Goal: Obtain resource: Download file/media

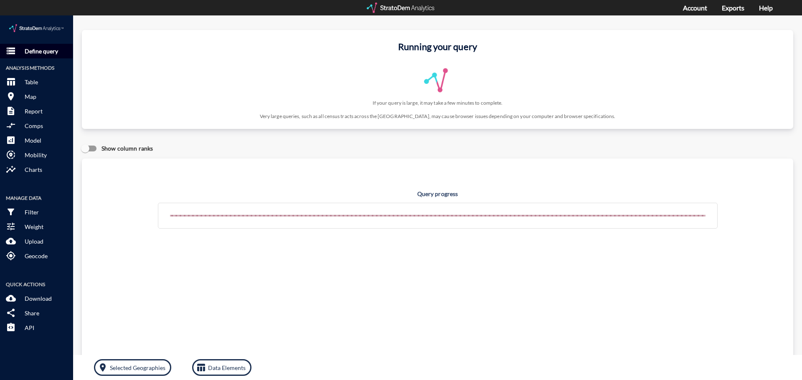
click button "storage Define query"
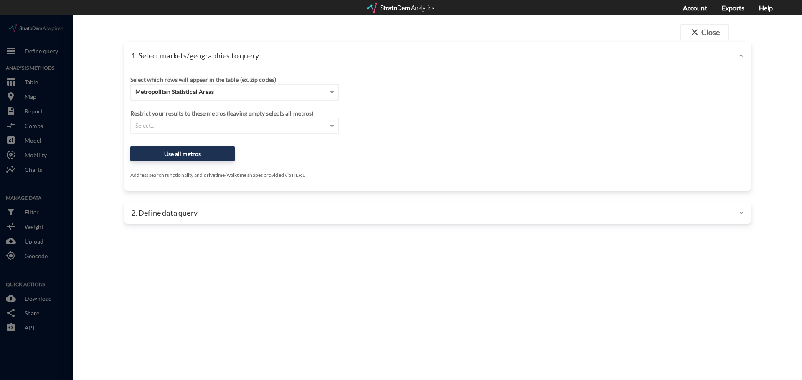
click div "Metropolitan Statistical Areas"
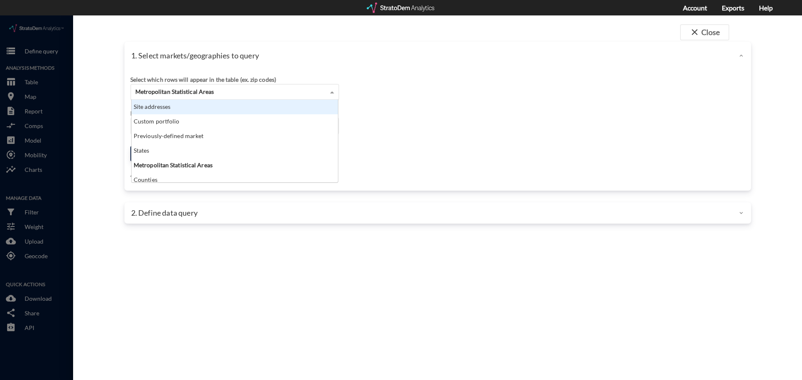
scroll to position [76, 201]
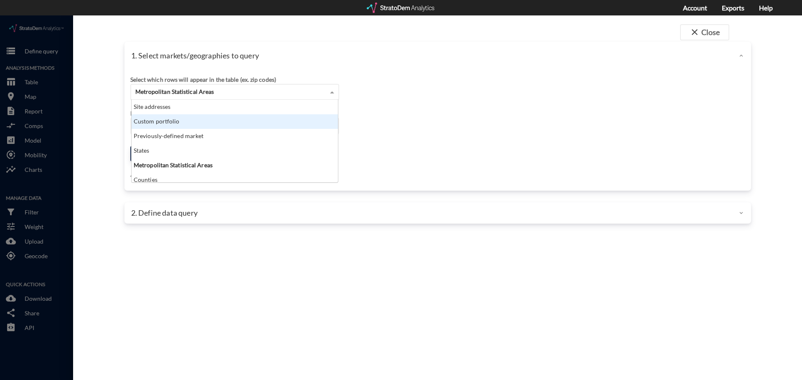
click div "Custom portfolio"
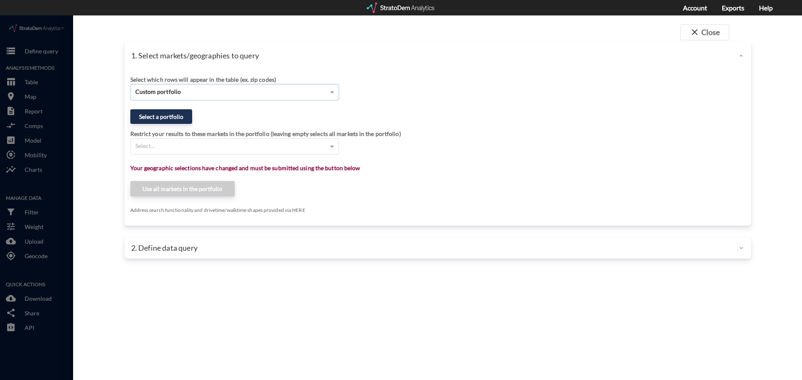
click div "Custom portfolio"
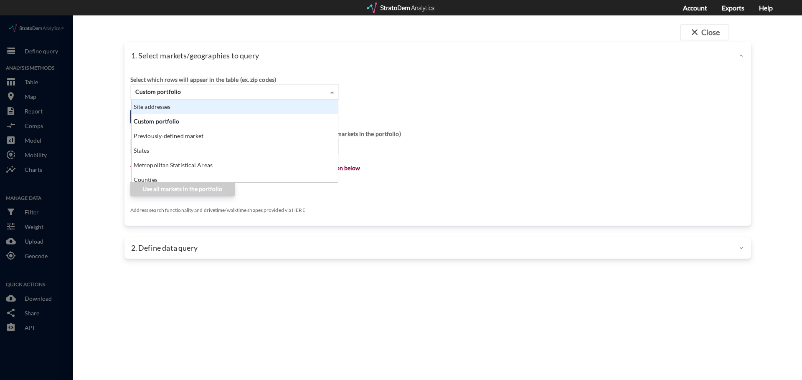
click div "Site addresses"
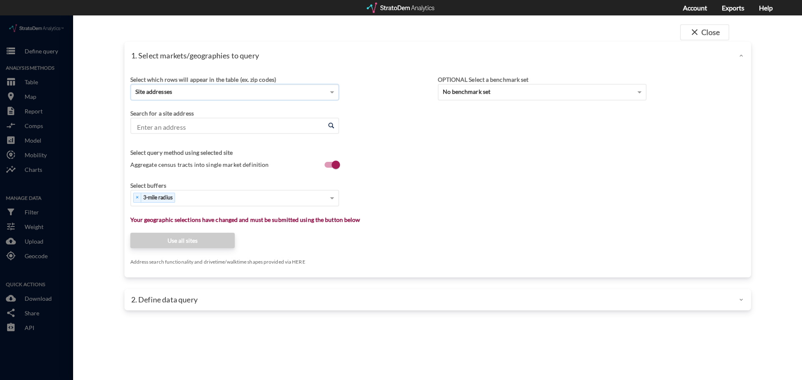
click input "Enter an address"
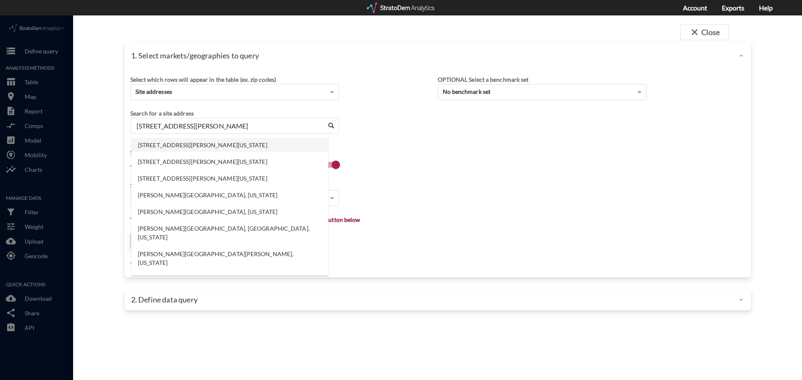
click li "2651 Leah Ave, San Marcos, Texas"
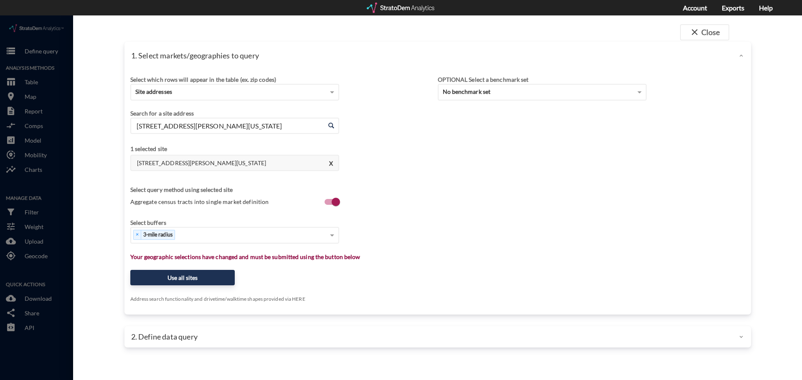
type input "2651 Leah Ave, San Marcos, Texas"
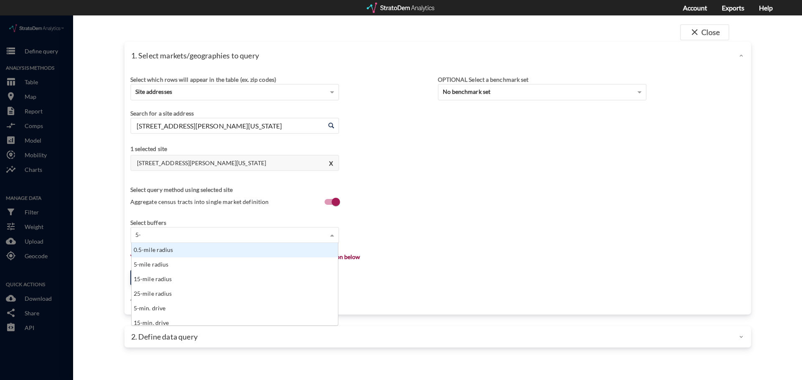
scroll to position [7, 5]
type input "5-mile"
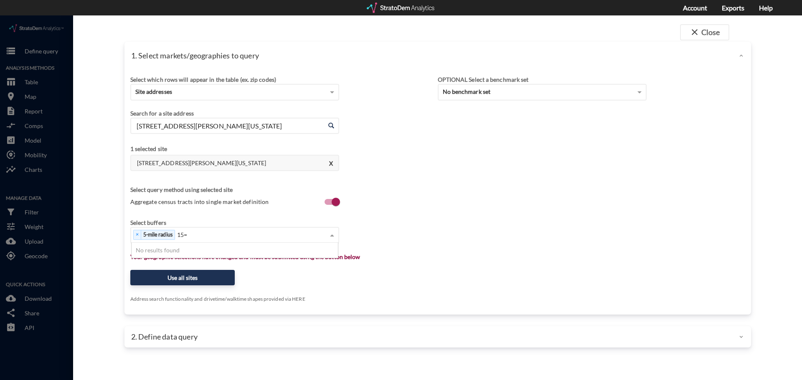
type input "15"
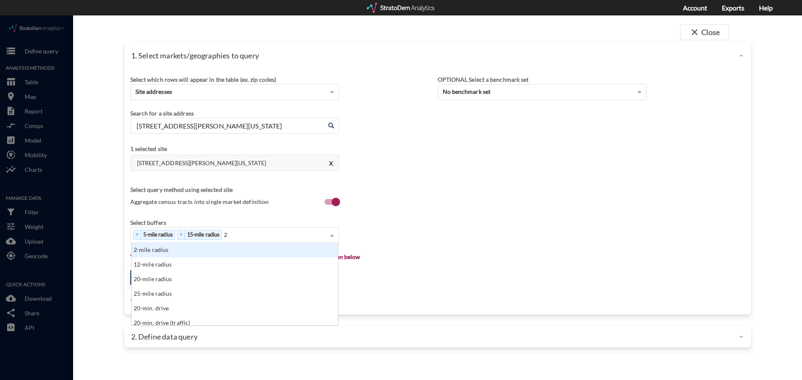
type input "25"
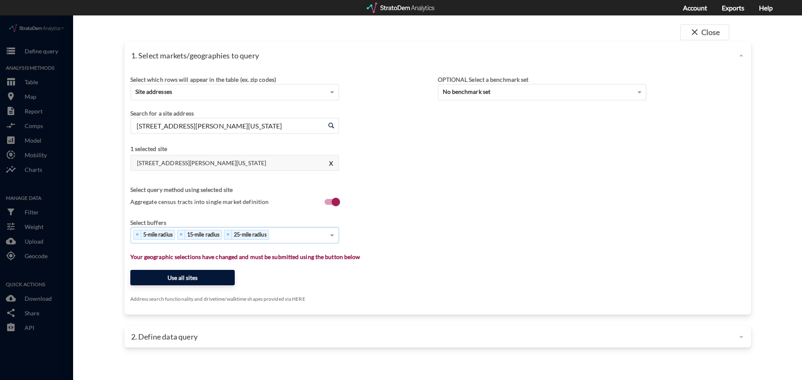
click button "Use all sites"
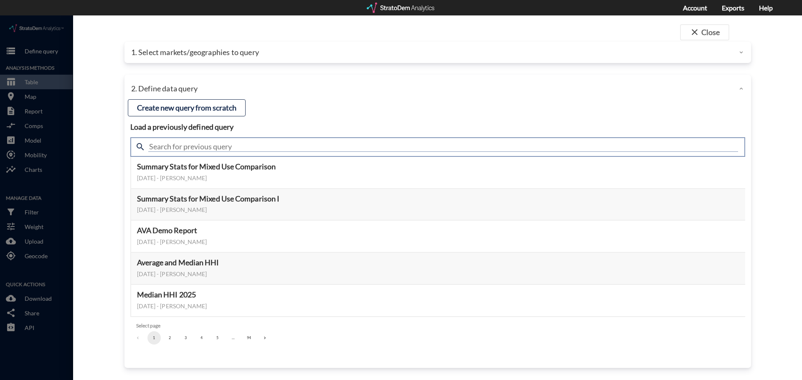
click input "text"
type input "industrial"
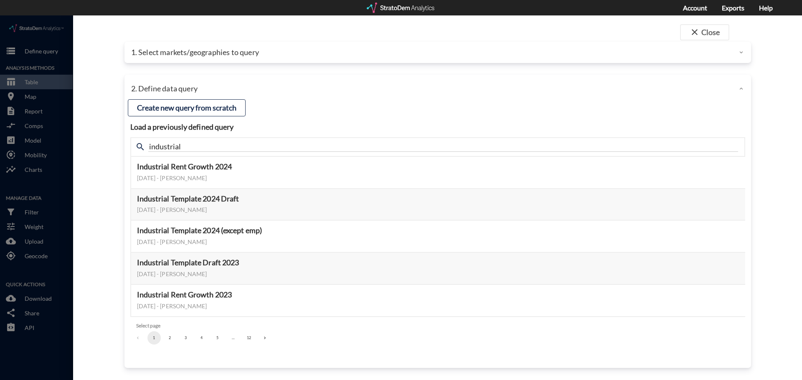
click h4 "Load a previously defined query"
click button "Select this query"
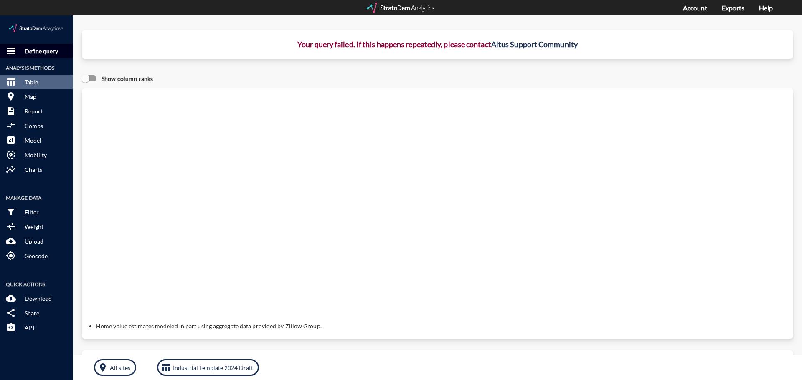
click p "Define query"
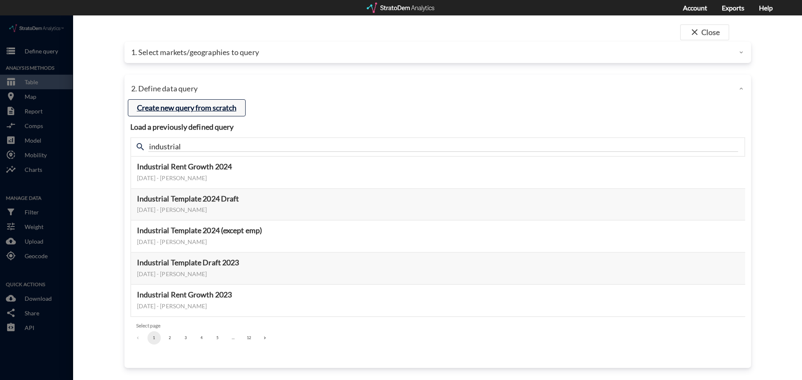
click button "Create new query from scratch"
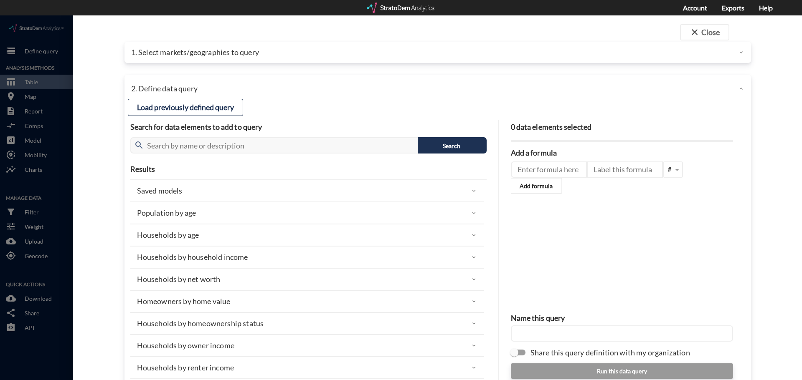
click div "1. Select markets/geographies to query"
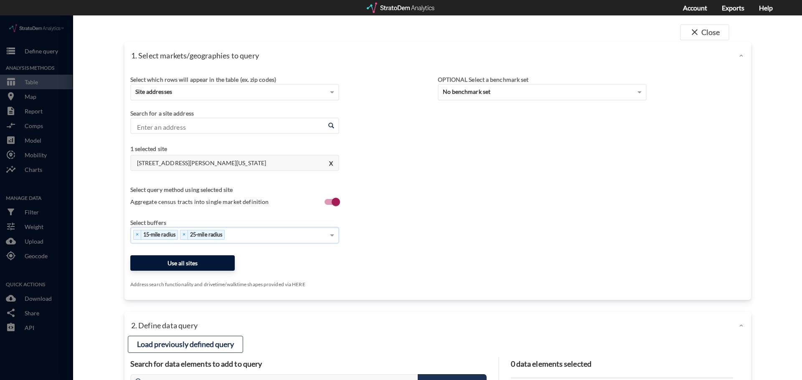
click button "Use all sites"
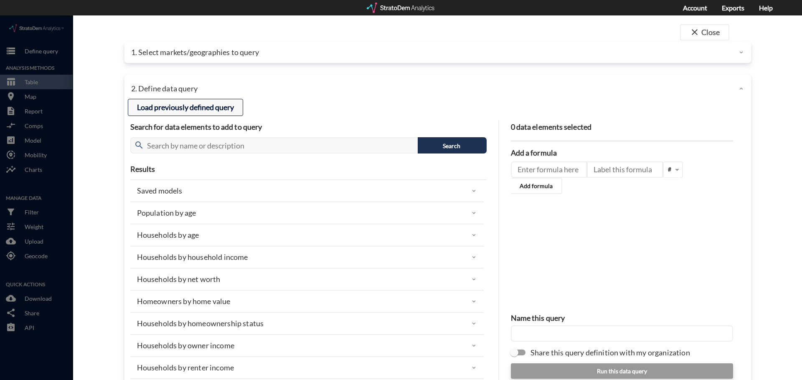
click button "Load previously defined query"
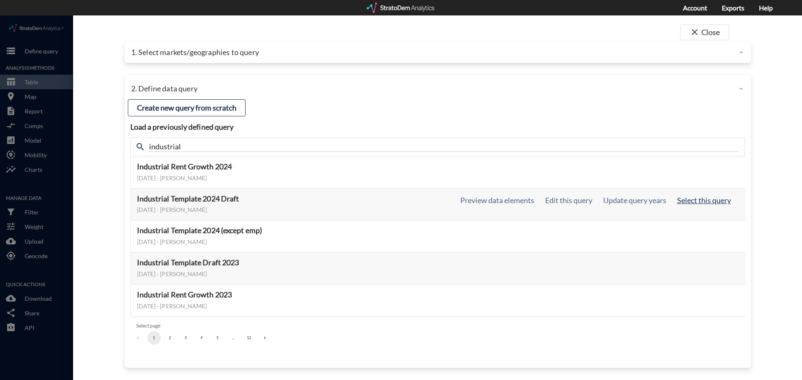
click button "Select this query"
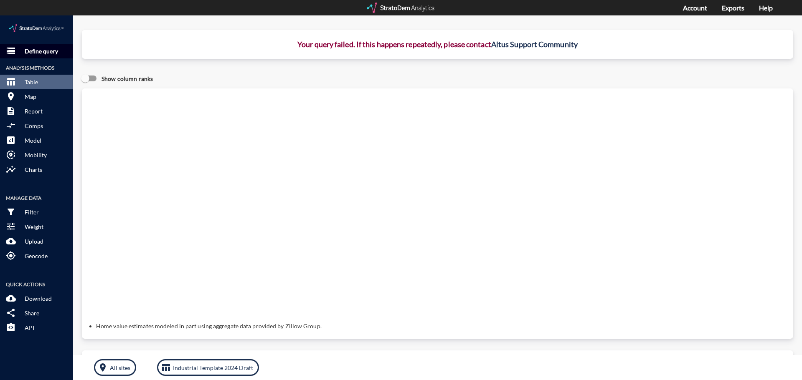
click p "Define query"
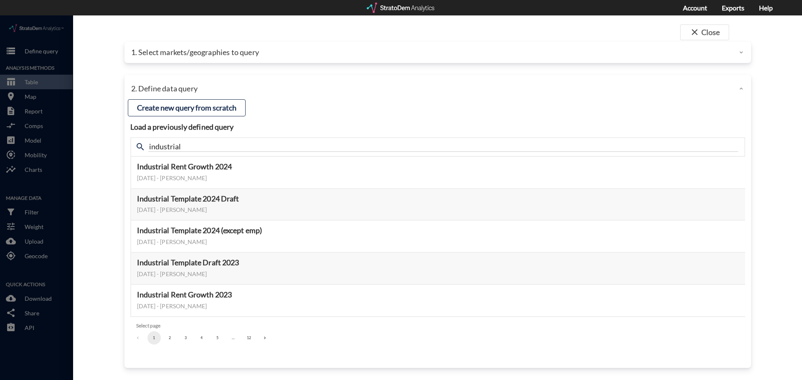
click p "1. Select markets/geographies to query"
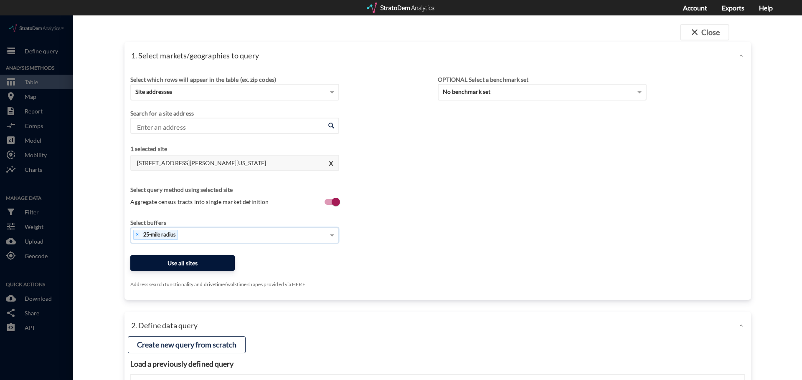
click button "Use all sites"
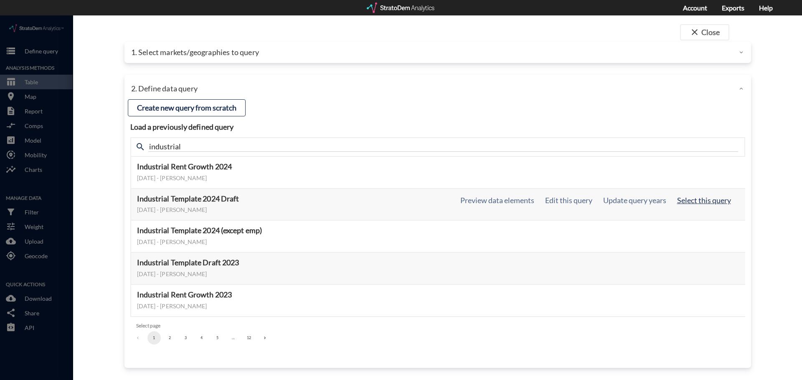
click button "Select this query"
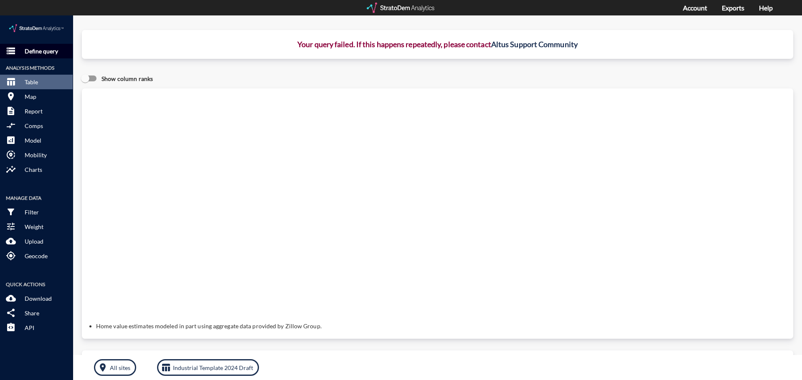
click p "Define query"
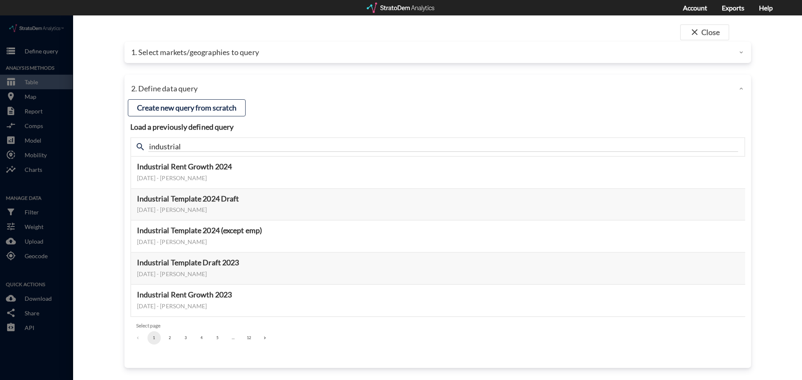
click p "1. Select markets/geographies to query"
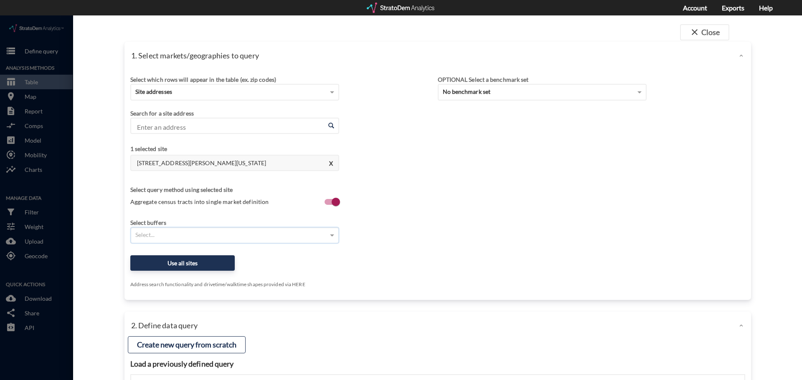
click div "Select..."
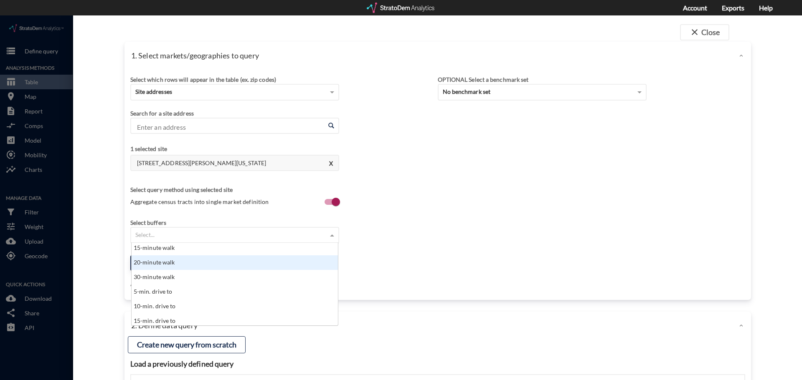
scroll to position [251, 0]
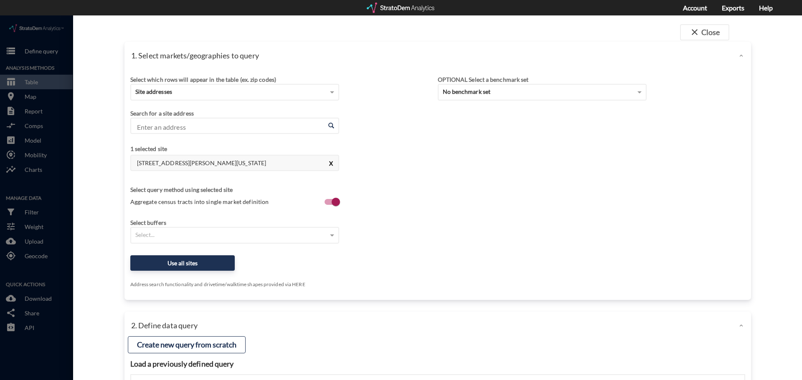
click button "X"
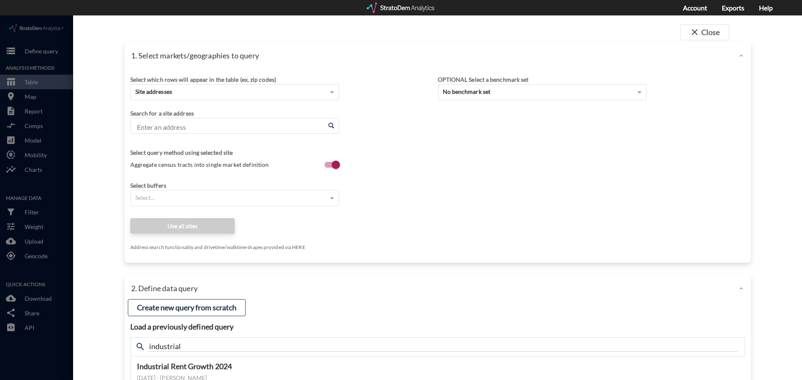
click input "Enter an address"
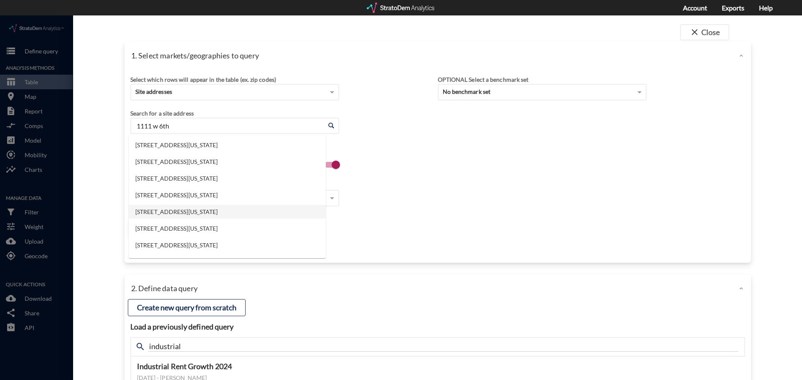
click li "1111 W 6th St, Austin, Texas"
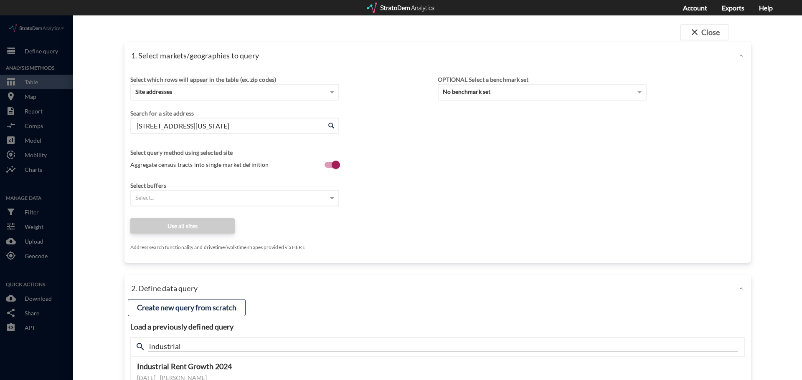
type input "1111 W 6th St, Austin, Texas"
click div "Select..."
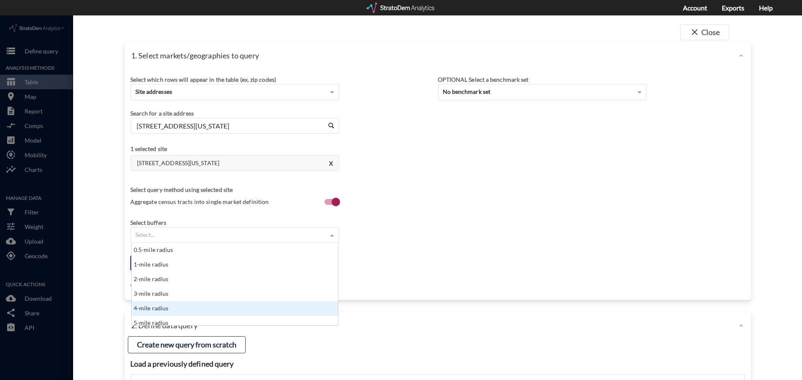
scroll to position [4, 0]
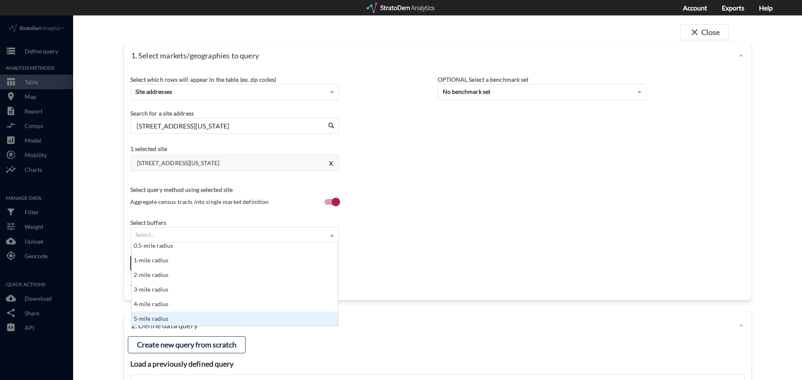
click div "5-mile radius"
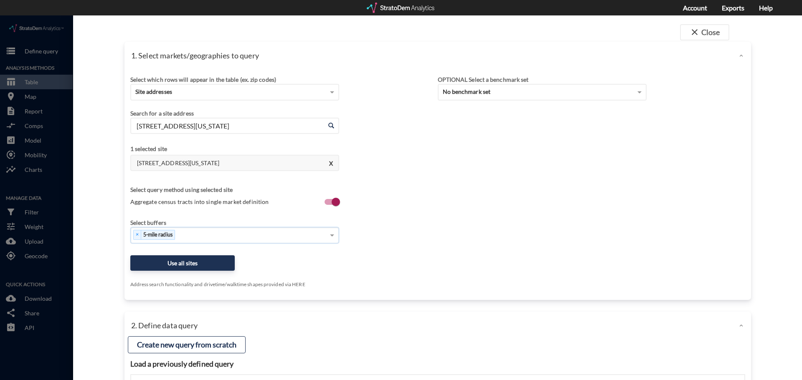
click div "× 5-mile radius"
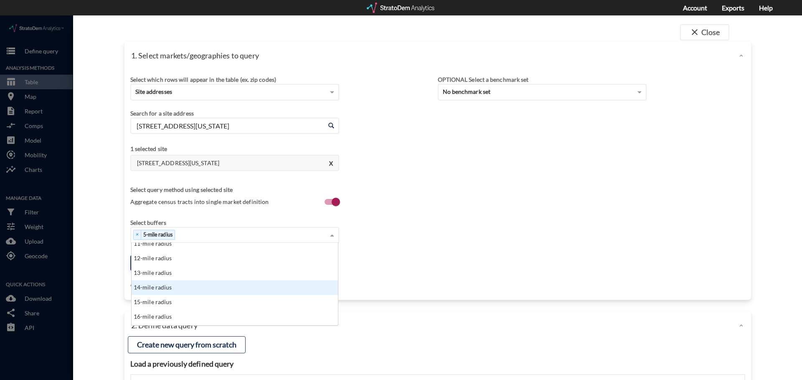
scroll to position [167, 0]
click div "15-mile radius"
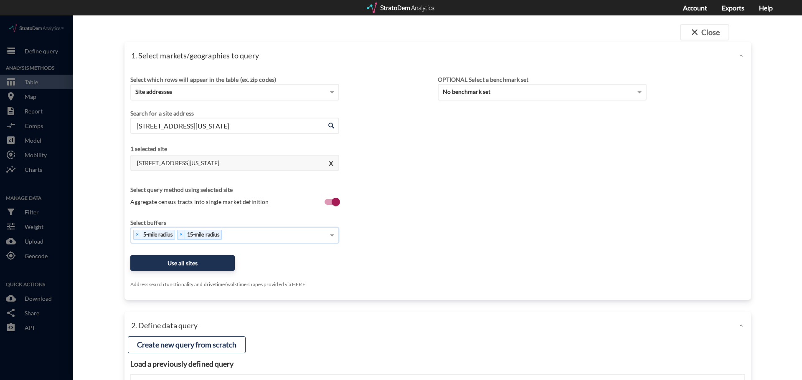
click div "× 5-mile radius × 15-mile radius"
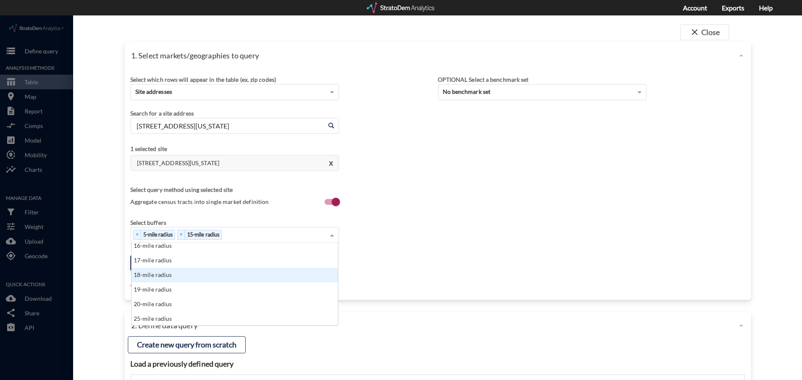
scroll to position [251, 0]
click div "25-mile radius"
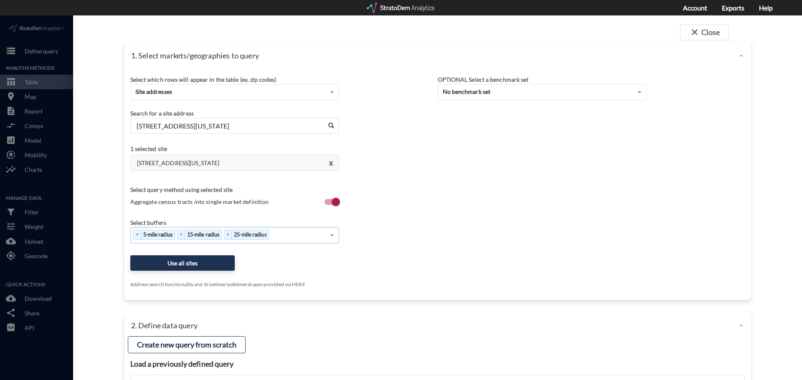
click div "Select which rows will appear in the table (ex. zip codes) Site addresses Selec…"
click button "Use all sites"
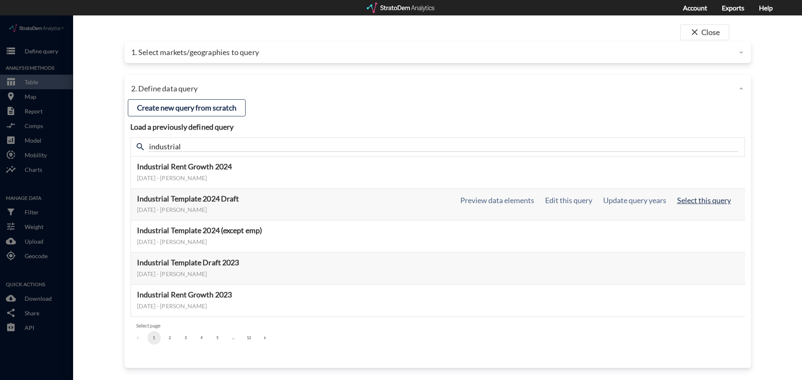
click button "Select this query"
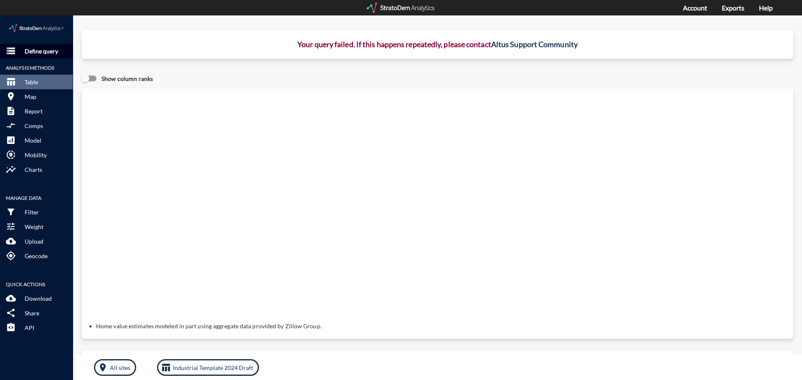
click p "Define query"
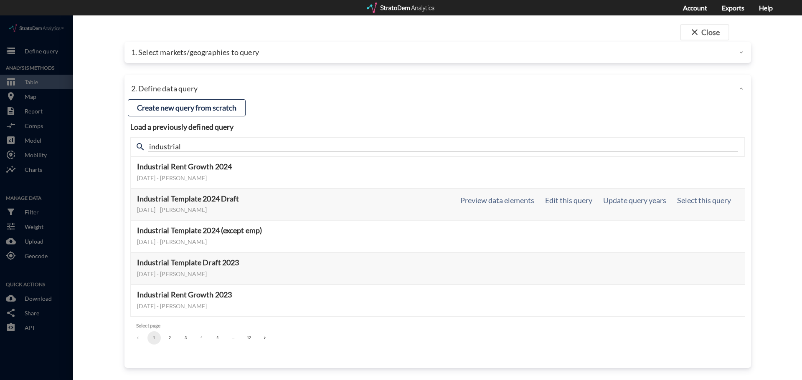
click div "January 02, 2025 - Kelly Sooch"
click button "Preview data elements"
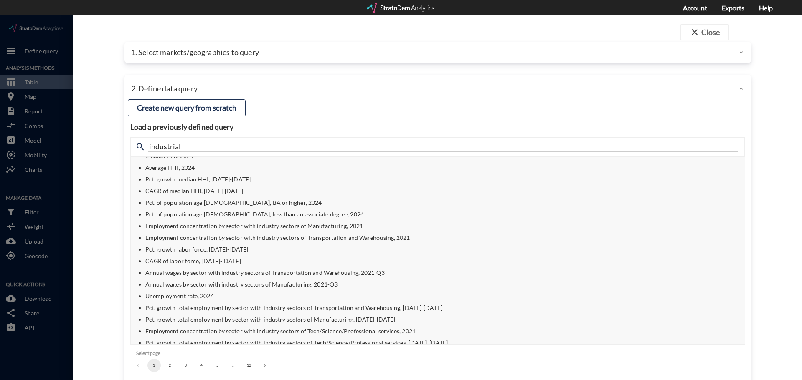
scroll to position [209, 0]
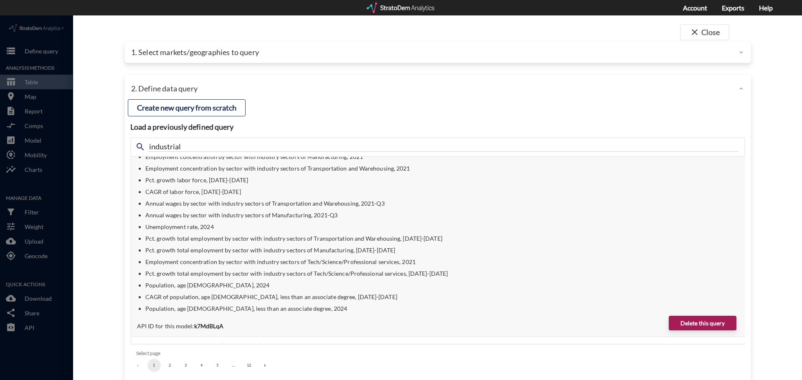
click div "Load a previously defined query Create new query from scratch search industrial…"
click p "API ID for this model: k7MdBLqA"
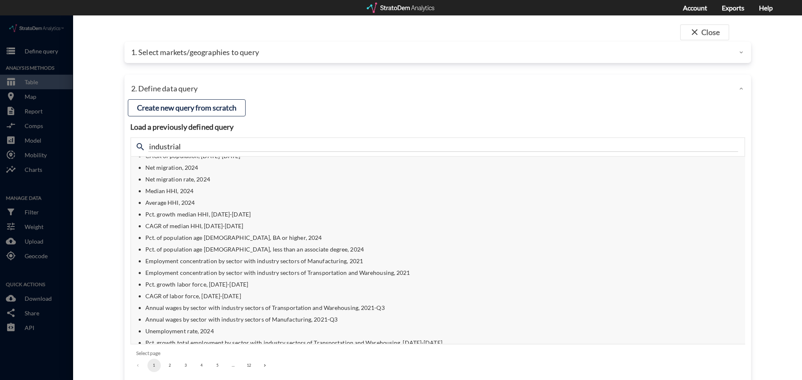
scroll to position [125, 0]
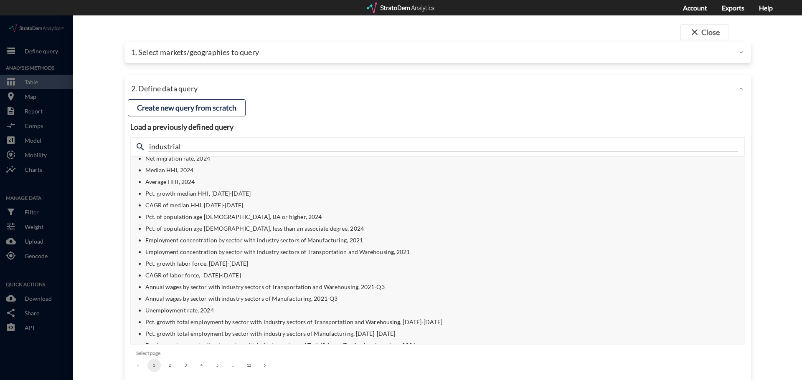
click ul "Population, 2024 Pct. growth population, 2023-2024 CAGR of population, 2024-202…"
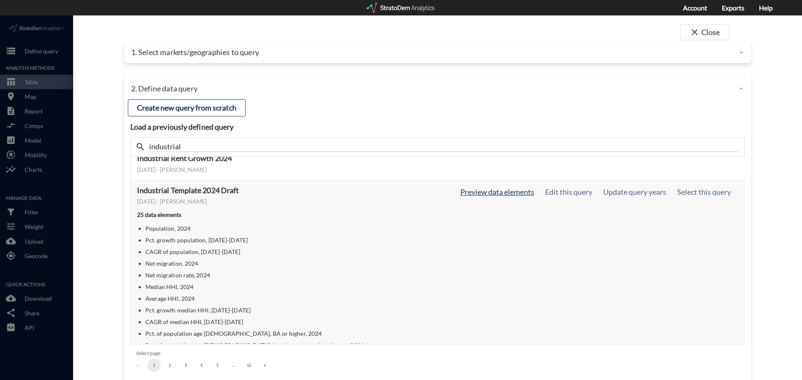
scroll to position [10, 0]
click button "Preview data elements"
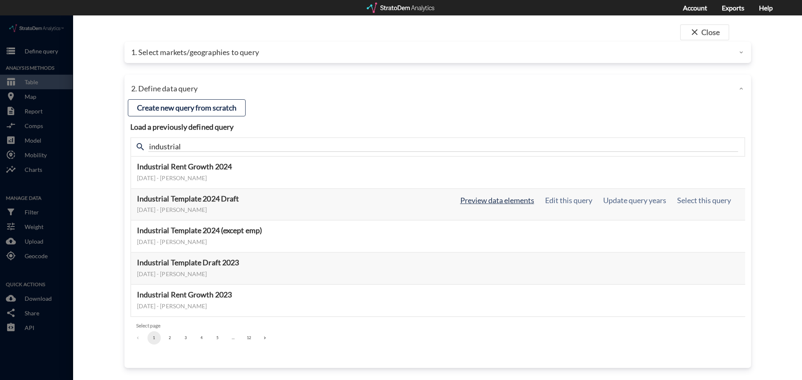
scroll to position [0, 0]
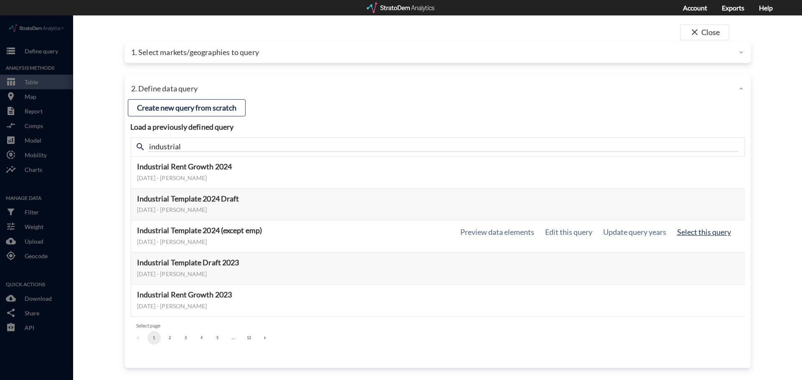
click button "Select this query"
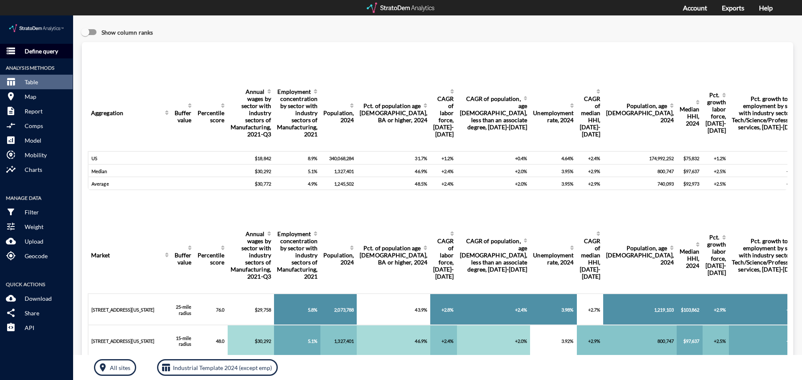
click p "Define query"
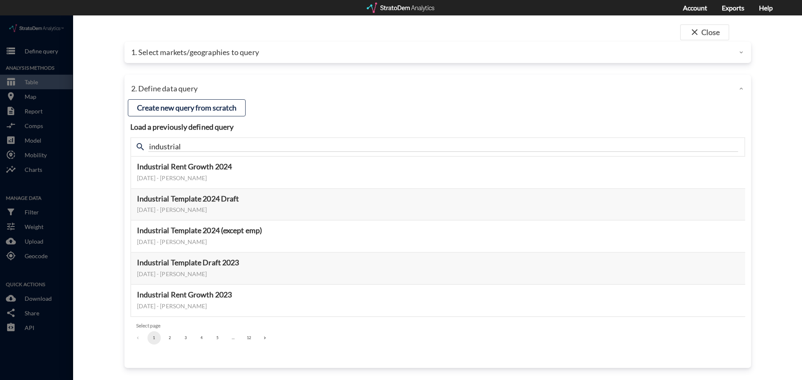
click p "1. Select markets/geographies to query"
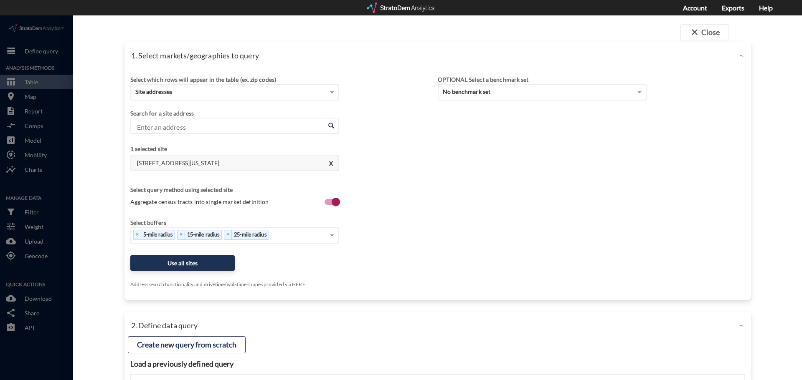
click h4 "1111 W 6th St, Austin, Texas"
click button "X"
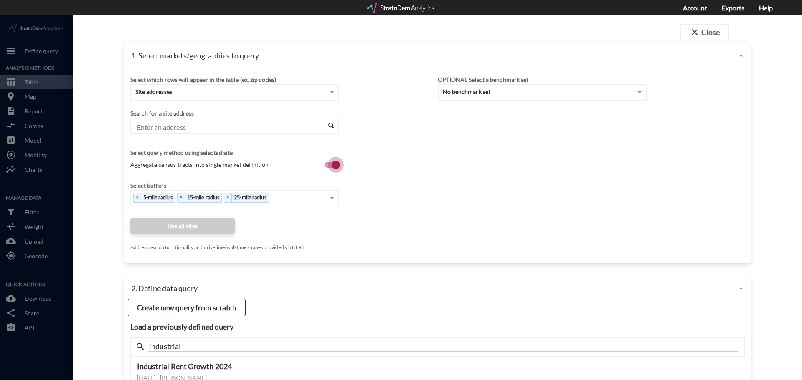
click input "Aggregate census tracts into single market definition"
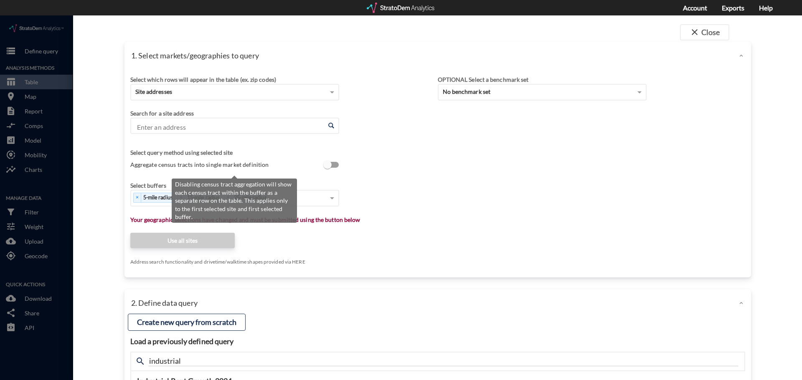
click input "Aggregate census tracts into single market definition"
checkbox input "true"
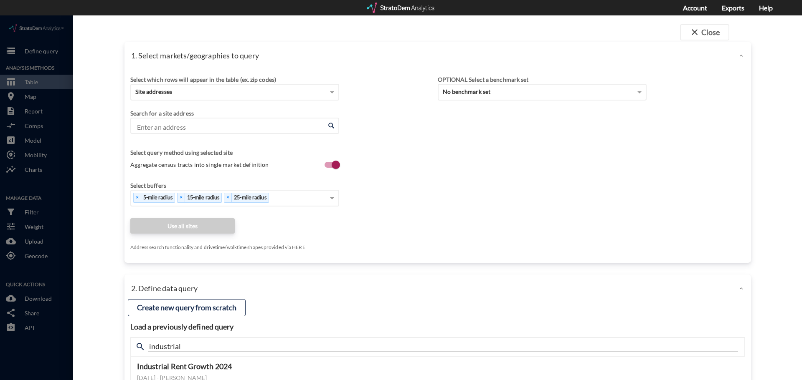
click div "Search for a site address Enter an address Enter an address"
click input "Enter an address"
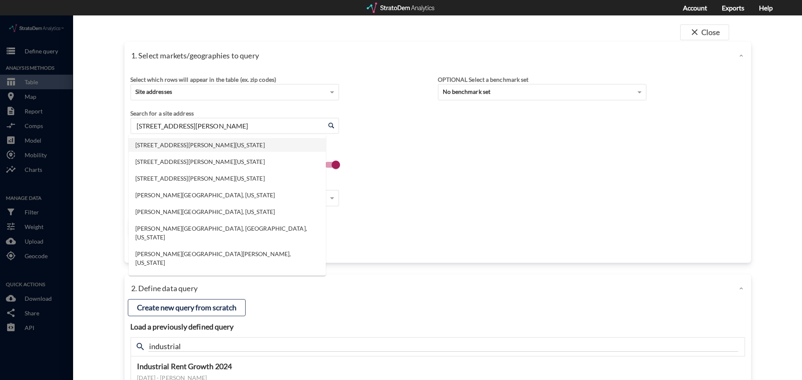
click li "2651 Leah Ave, San Marcos, Texas"
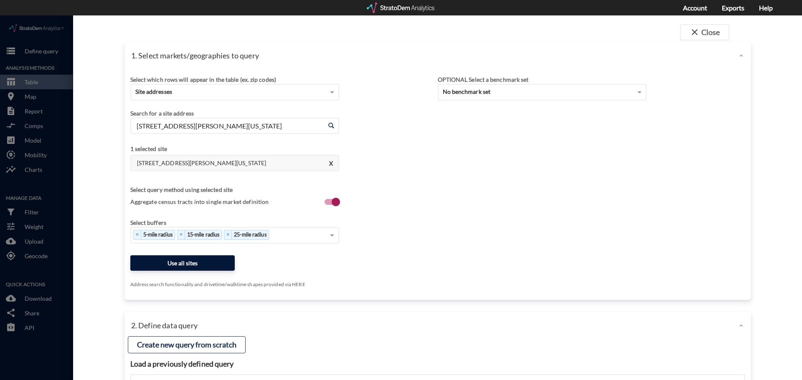
type input "2651 Leah Ave, San Marcos, Texas"
click button "Use all sites"
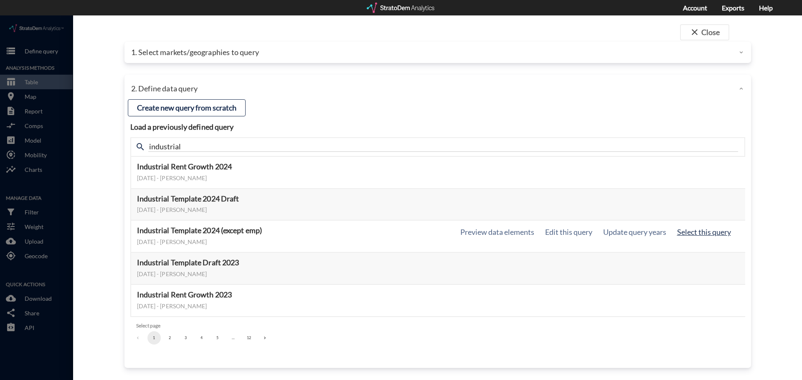
click button "Select this query"
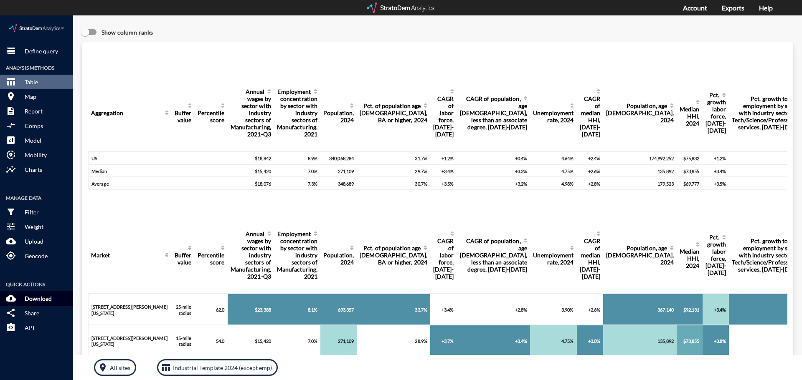
click p "Download"
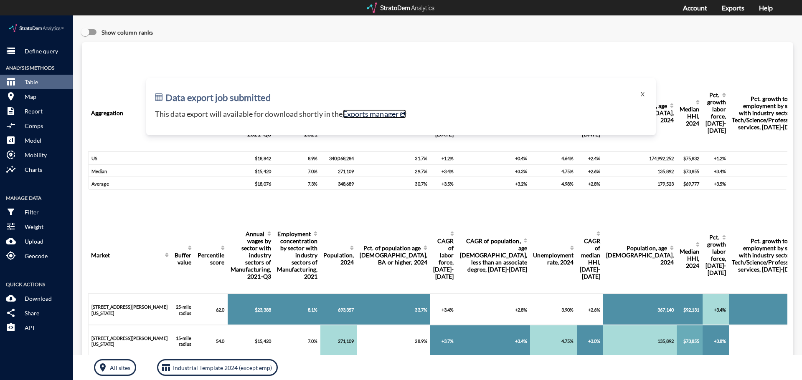
click link "Exports manager"
click button "storage Define query"
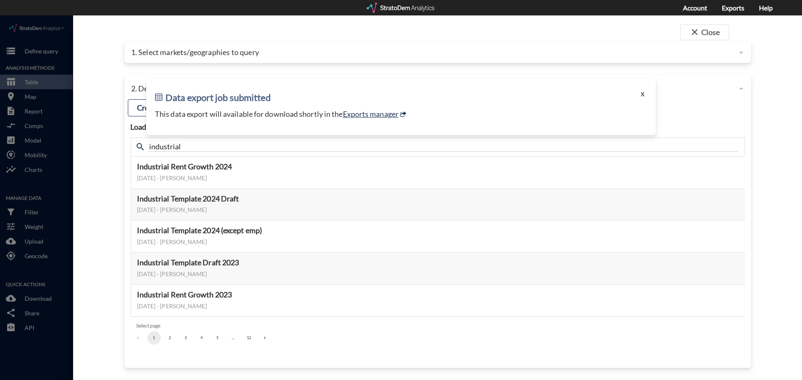
click button "X"
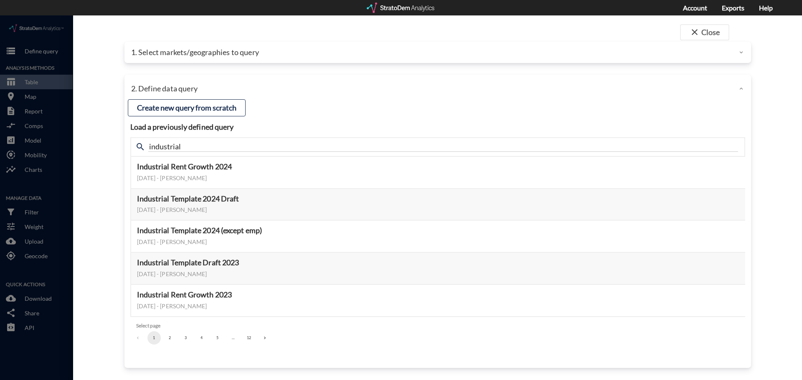
click div "1. Select markets/geographies to query"
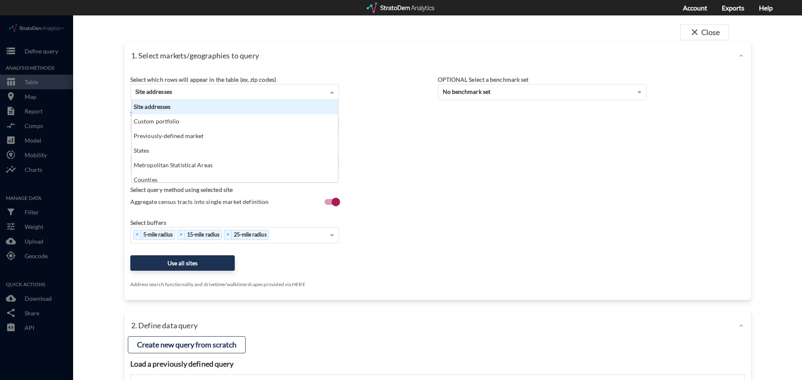
click div "Site addresses"
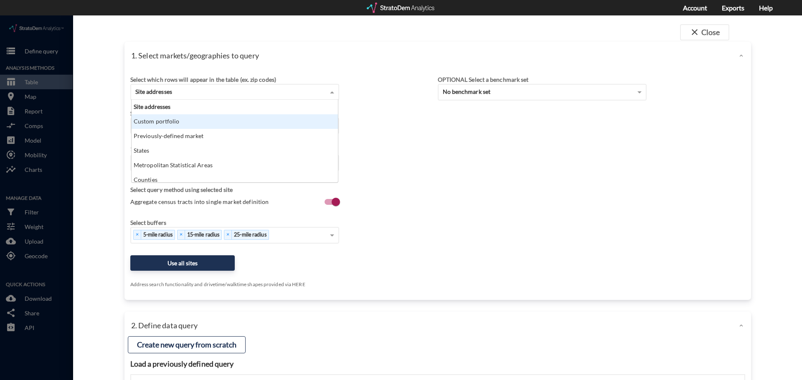
click div "Custom portfolio"
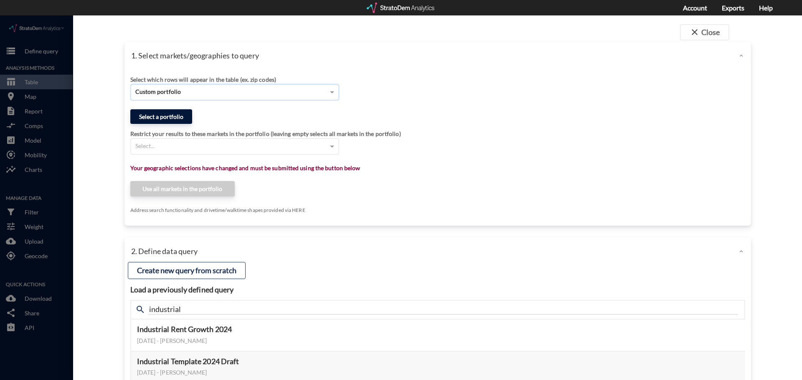
click button "Select a portfolio"
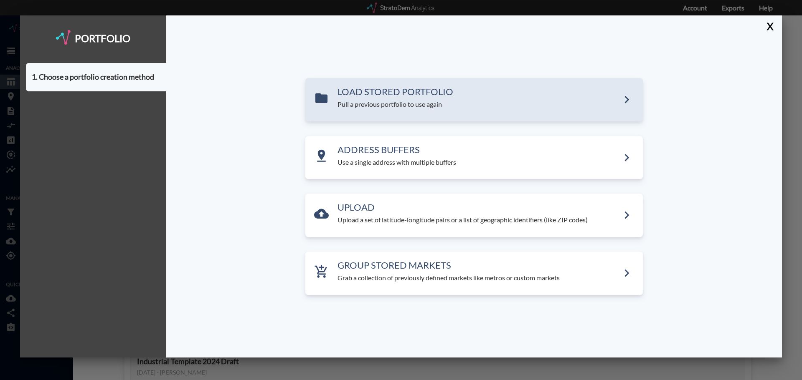
click at [388, 97] on h3 "LOAD STORED PORTFOLIO" at bounding box center [478, 92] width 282 height 10
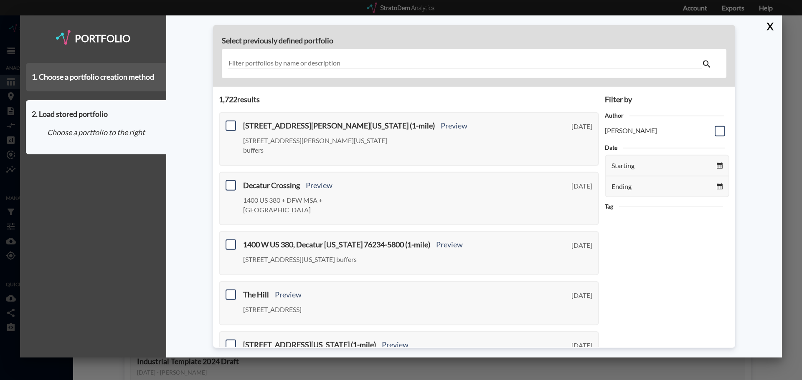
click at [102, 82] on div "1. Choose a portfolio creation method" at bounding box center [96, 77] width 140 height 28
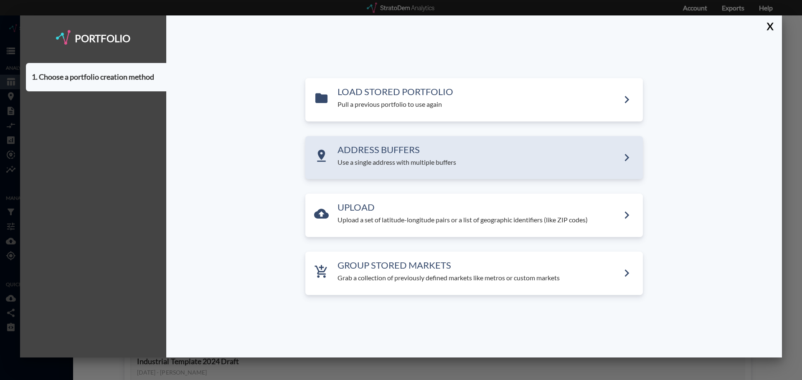
click at [327, 144] on div "ADDRESS BUFFERS Use a single address with multiple buffers" at bounding box center [473, 157] width 337 height 43
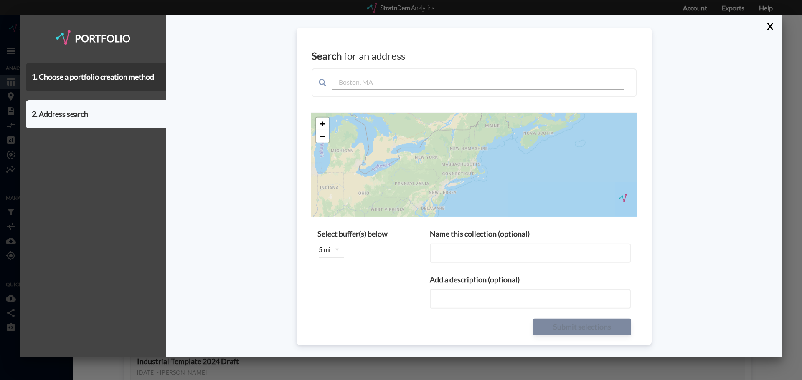
click at [334, 101] on div "Search for an address" at bounding box center [474, 73] width 325 height 79
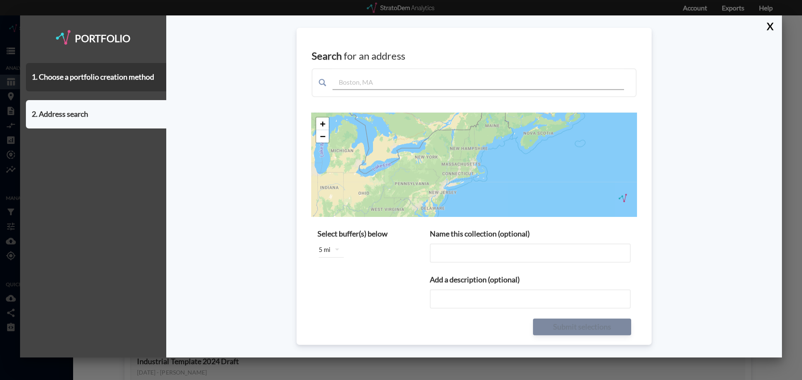
click at [345, 84] on input "text" at bounding box center [478, 79] width 292 height 21
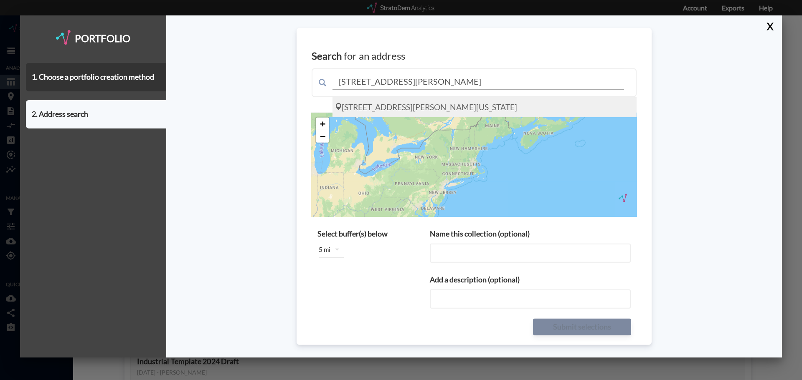
click at [459, 113] on div "2651 Leah Ave, San Marcos Texas 78666" at bounding box center [484, 107] width 304 height 20
type input "2651 Leah Ave, San Marcos Texas 78666"
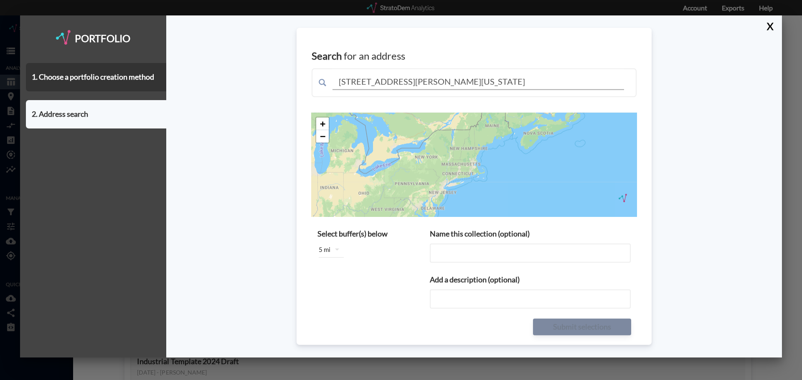
type input "2651 Leah Ave, San Marcos Texas 78666"
type input "2651 Leah Ave, San Marcos Texas 78666 buffers"
click at [343, 254] on button "button" at bounding box center [337, 250] width 20 height 20
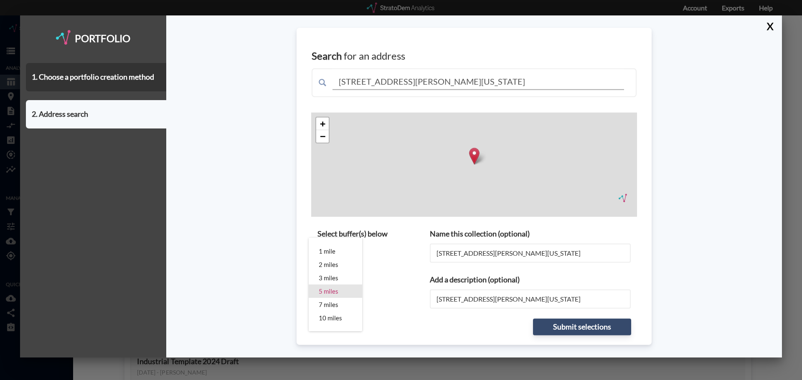
click at [336, 287] on div "5 miles" at bounding box center [335, 291] width 33 height 13
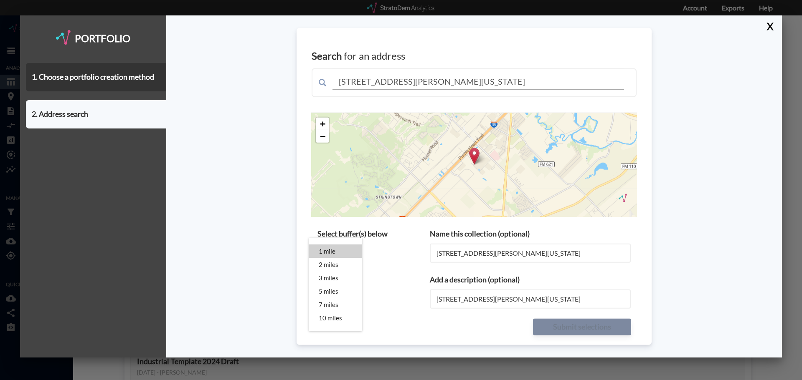
click at [339, 257] on div "1 mile" at bounding box center [335, 251] width 33 height 13
click at [413, 277] on div "1 mile 2 miles 3 miles 5 miles 7 miles 10 miles" at bounding box center [401, 190] width 802 height 380
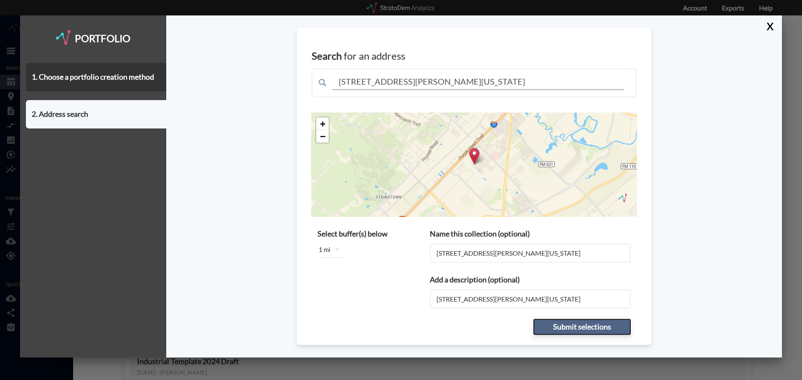
click at [578, 330] on button "Submit selections" at bounding box center [582, 327] width 98 height 17
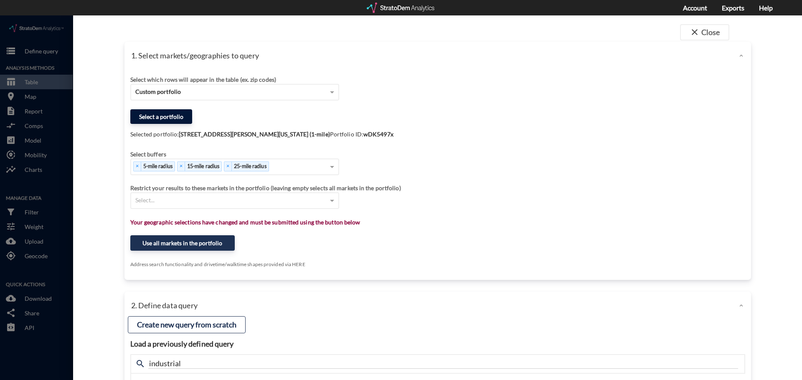
click button "Select a portfolio"
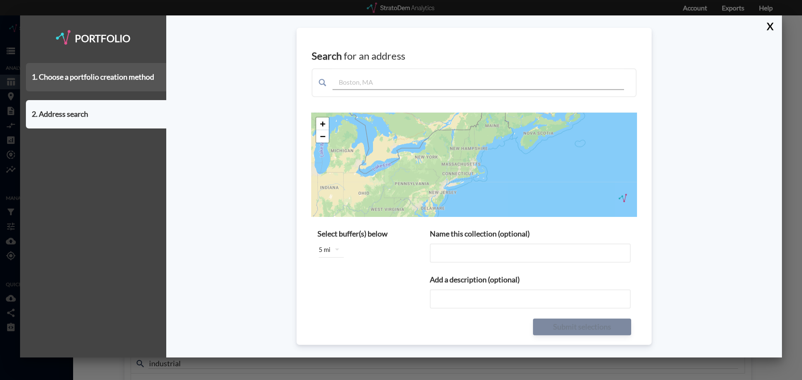
click at [113, 83] on div "1. Choose a portfolio creation method" at bounding box center [96, 77] width 140 height 28
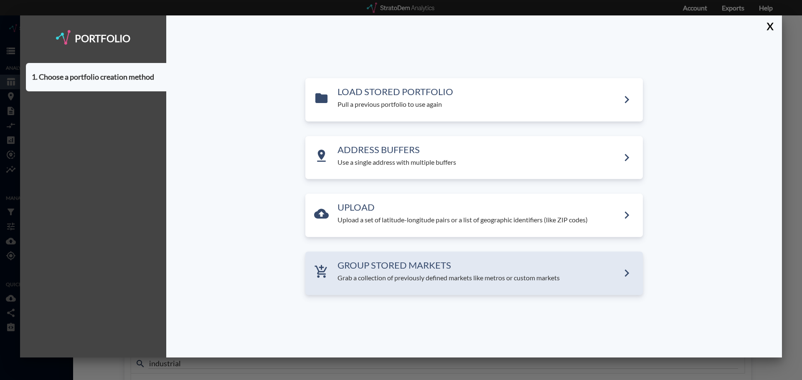
click at [368, 269] on h3 "GROUP STORED MARKETS" at bounding box center [478, 266] width 282 height 10
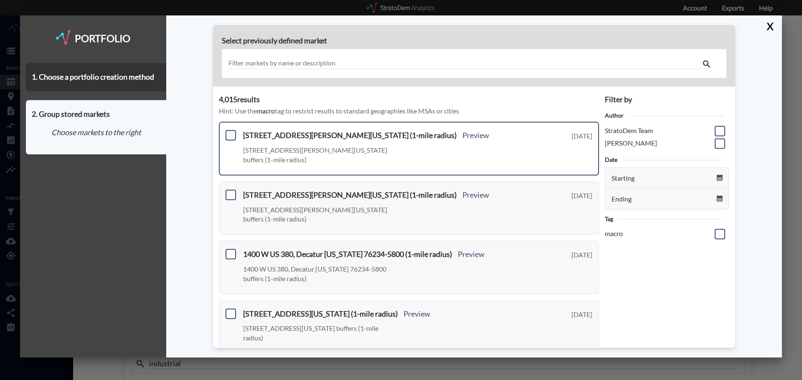
click at [231, 135] on span at bounding box center [231, 135] width 10 height 10
click at [230, 132] on input "checkbox" at bounding box center [230, 132] width 0 height 0
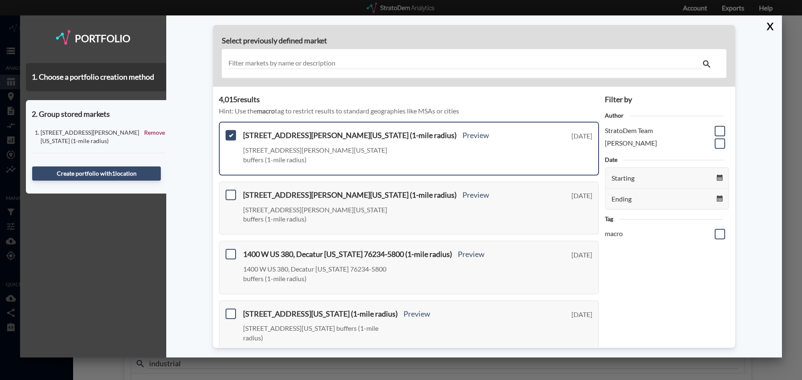
click at [287, 57] on div at bounding box center [474, 63] width 505 height 29
click at [294, 62] on input "text" at bounding box center [465, 63] width 474 height 11
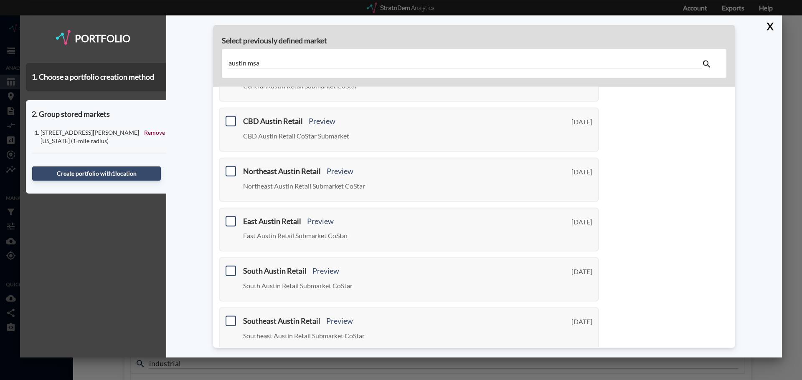
scroll to position [295, 0]
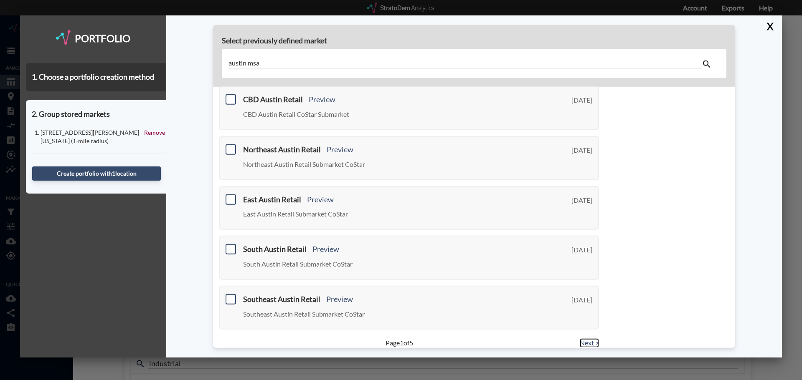
click at [580, 339] on link "Next >" at bounding box center [589, 344] width 19 height 10
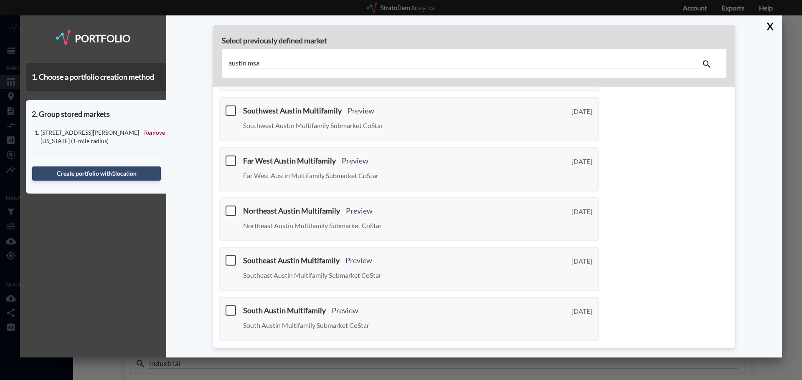
scroll to position [295, 0]
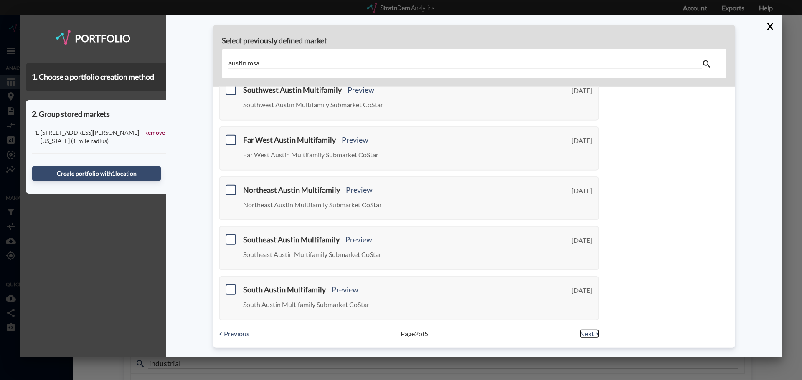
click at [591, 334] on link "Next >" at bounding box center [589, 334] width 19 height 10
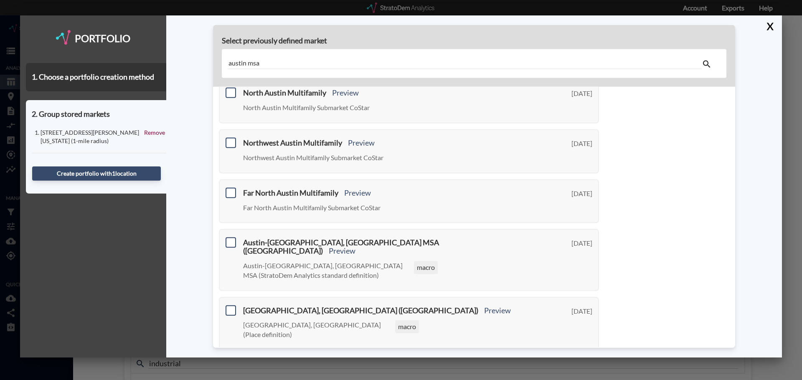
scroll to position [307, 0]
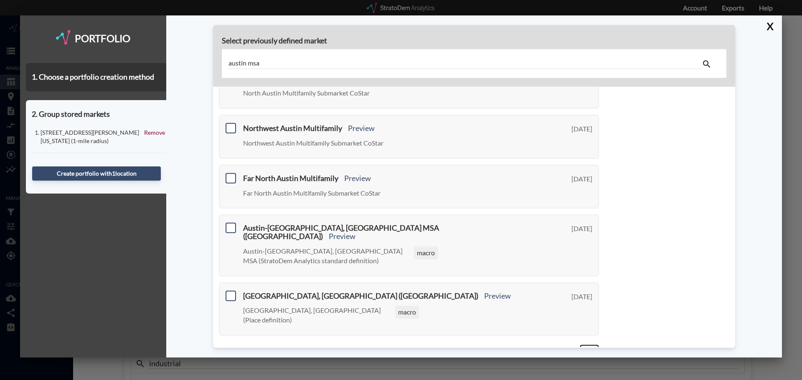
click at [591, 345] on link "Next >" at bounding box center [589, 350] width 19 height 10
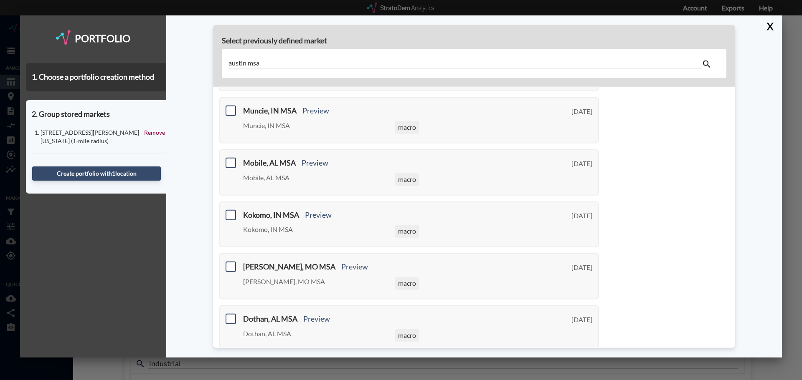
scroll to position [316, 0]
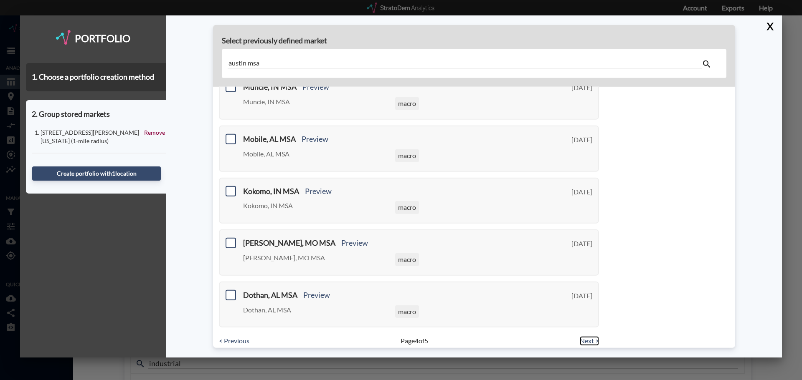
click at [591, 337] on link "Next >" at bounding box center [589, 342] width 19 height 10
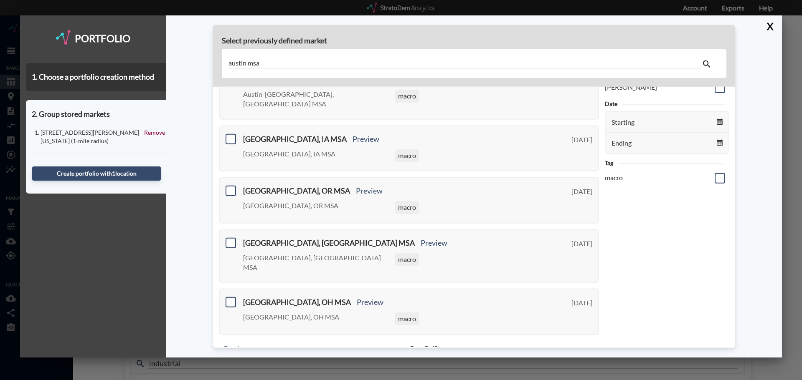
scroll to position [0, 0]
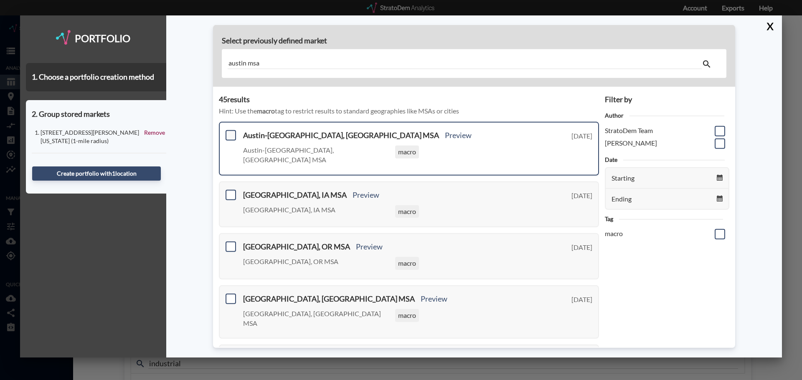
click at [231, 135] on span at bounding box center [231, 135] width 10 height 10
click at [230, 132] on input "checkbox" at bounding box center [230, 132] width 0 height 0
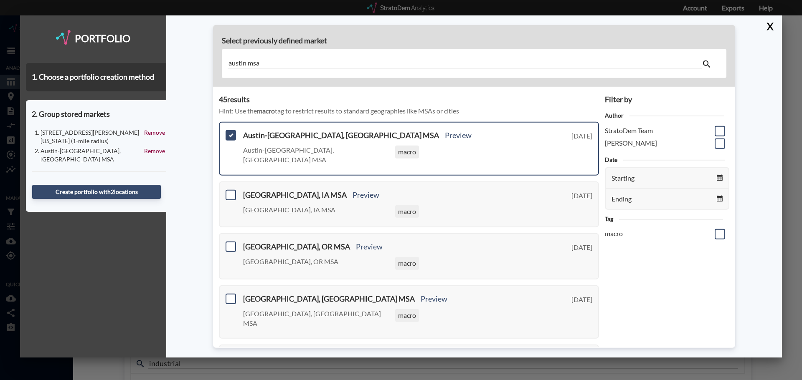
click at [261, 67] on input "austin msa" at bounding box center [465, 63] width 474 height 11
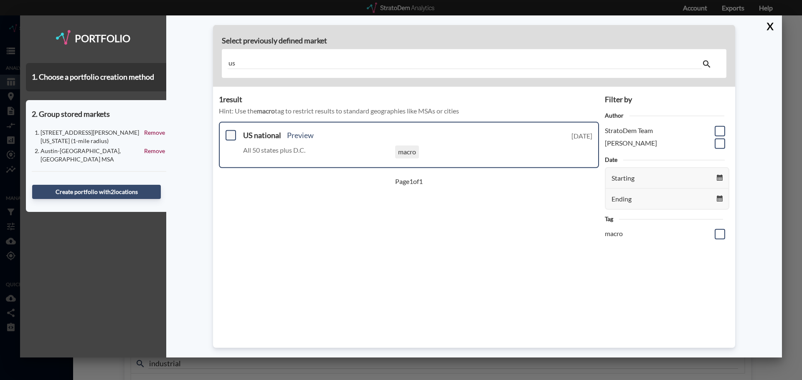
type input "us"
click at [234, 134] on span at bounding box center [231, 135] width 10 height 10
click at [230, 132] on input "checkbox" at bounding box center [230, 132] width 0 height 0
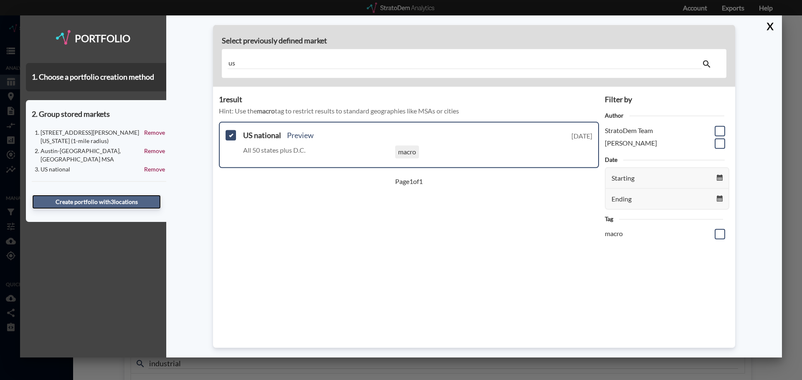
click at [132, 195] on button "Create portfolio with 3 location s" at bounding box center [96, 202] width 129 height 14
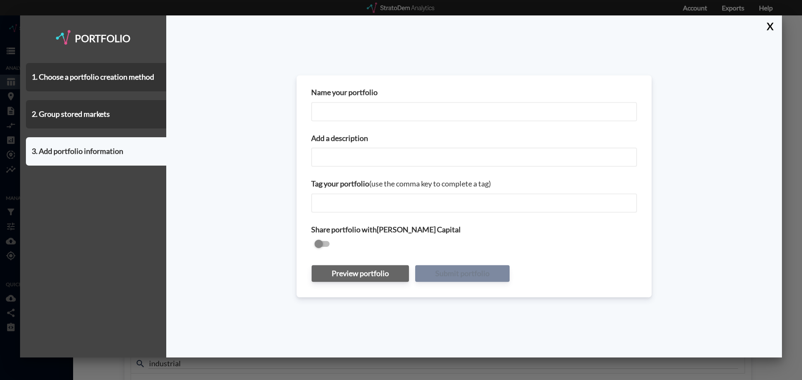
click at [349, 119] on input "Name your portfolio" at bounding box center [474, 111] width 326 height 19
type input "2651 Leah Ave"
paste input "2651 Leah Ave"
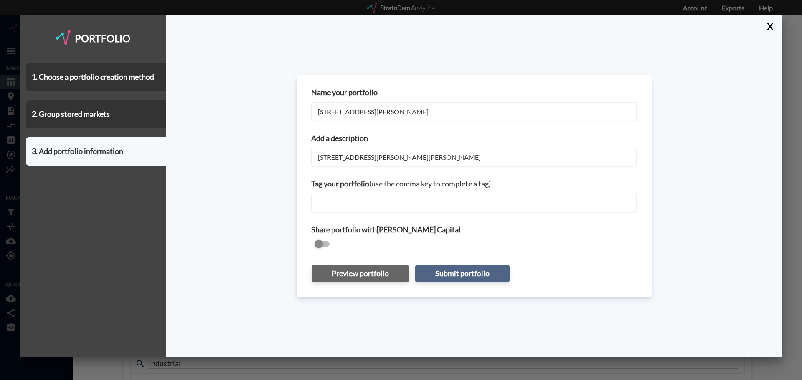
type input "2651 Leah Ave + Austin MSA + USA"
click at [465, 270] on button "Submit portfolio" at bounding box center [462, 273] width 94 height 17
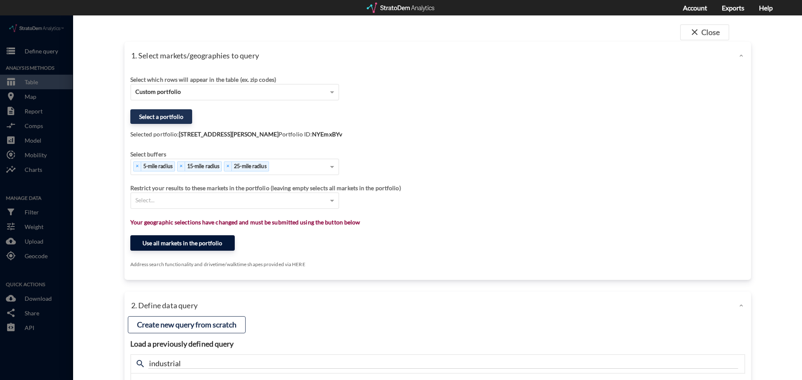
click button "Use all markets in the portfolio"
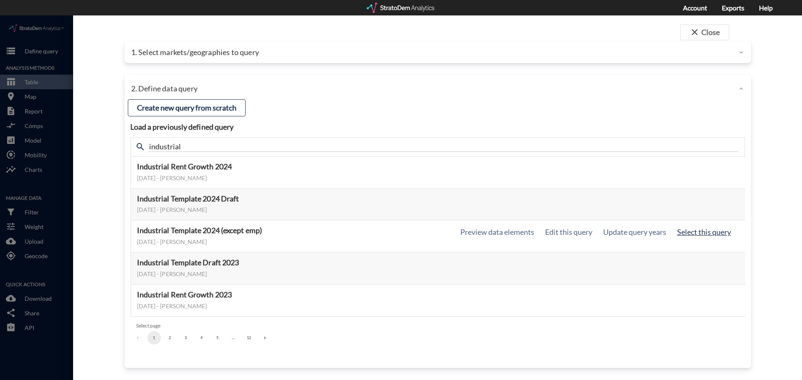
click button "Select this query"
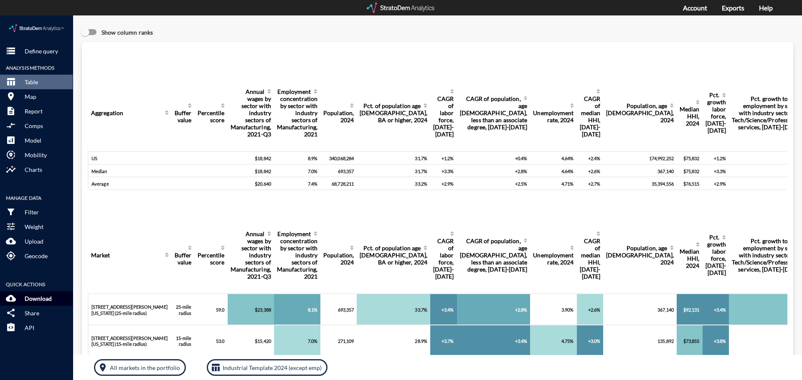
click p "Download"
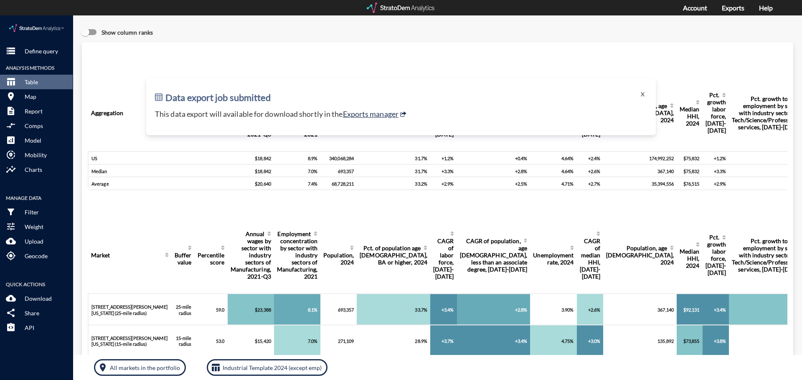
click p "This data export will available for download shortly in the Exports manager"
click link "Exports manager"
click button "X"
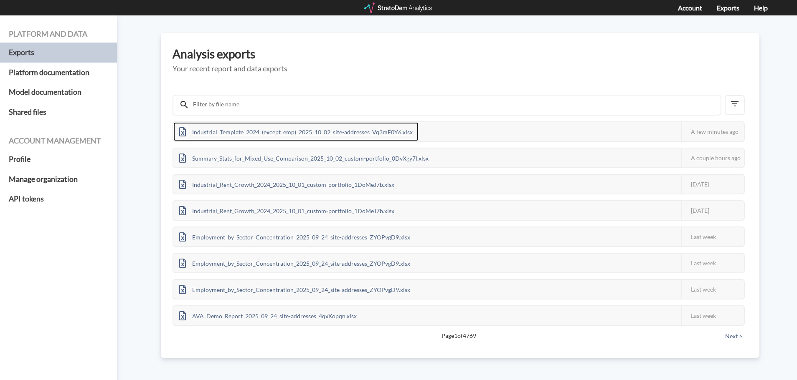
click at [367, 138] on div "Industrial_Template_2024_(except_emp)_2025_10_02_site-addresses_Vq3mE0Y6.xlsx" at bounding box center [295, 131] width 245 height 19
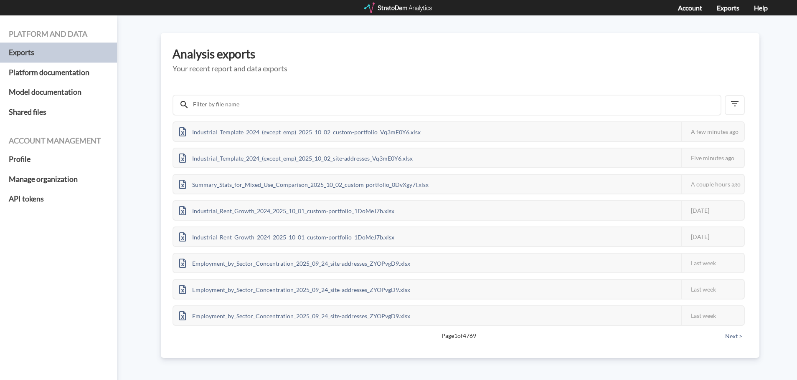
click at [346, 24] on div "Platform and data Exports Platform documentation Model documentation Shared fil…" at bounding box center [398, 197] width 797 height 365
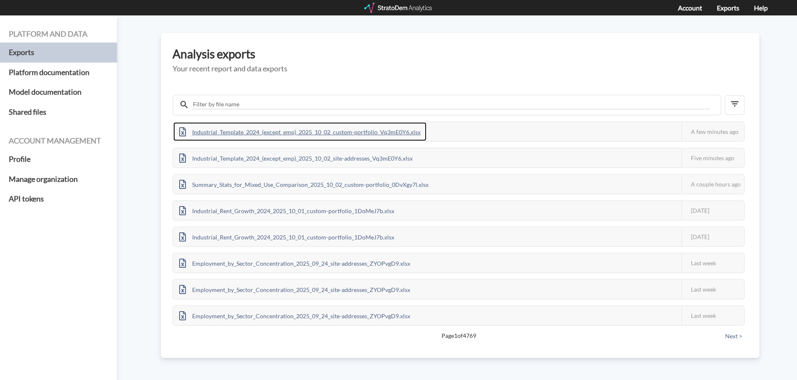
click at [346, 131] on div "Industrial_Template_2024_(except_emp)_2025_10_02_custom-portfolio_Vq3mE0Y6.xlsx" at bounding box center [299, 131] width 253 height 19
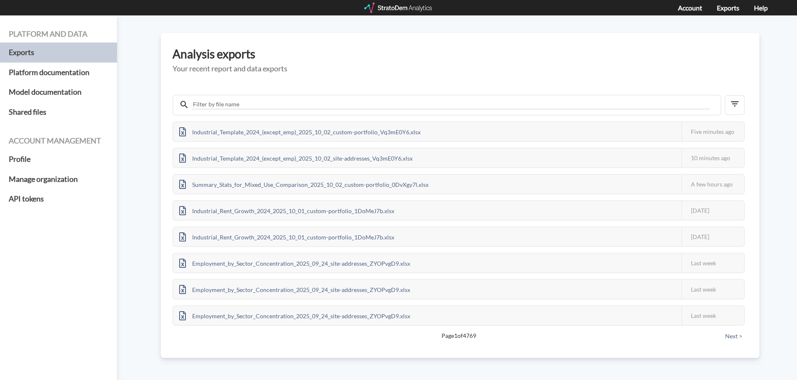
click at [247, 20] on div "Platform and data Exports Platform documentation Model documentation Shared fil…" at bounding box center [398, 197] width 797 height 365
